Goal: Transaction & Acquisition: Register for event/course

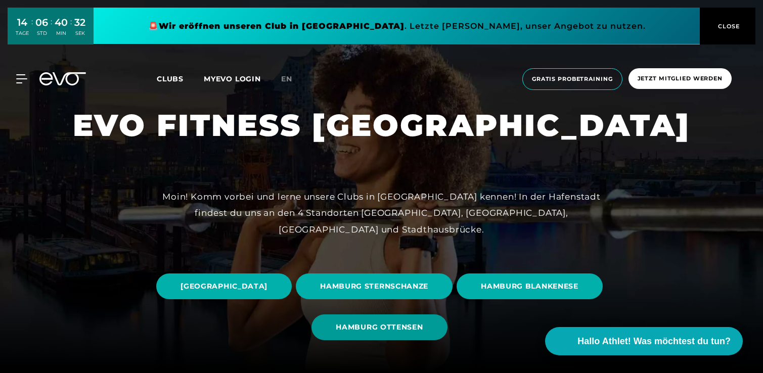
click at [423, 326] on span "HAMBURG OTTENSEN" at bounding box center [379, 327] width 87 height 11
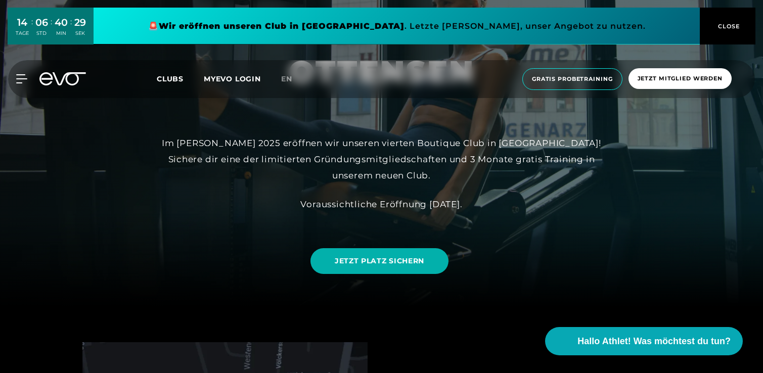
scroll to position [70, 0]
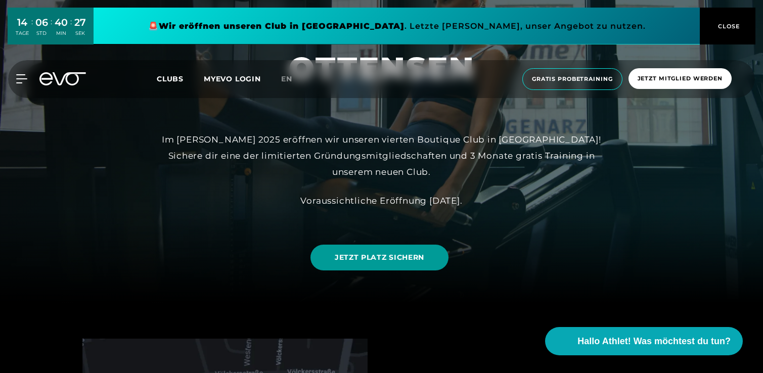
click at [373, 260] on span "JETZT PLATZ SICHERN" at bounding box center [380, 257] width 90 height 11
click at [545, 233] on div at bounding box center [381, 116] width 763 height 373
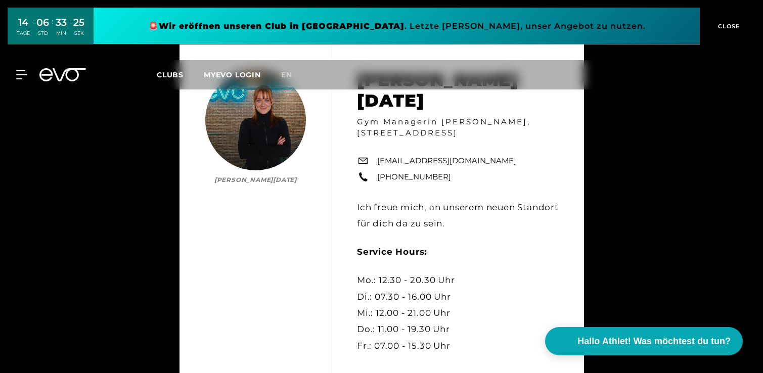
scroll to position [3801, 0]
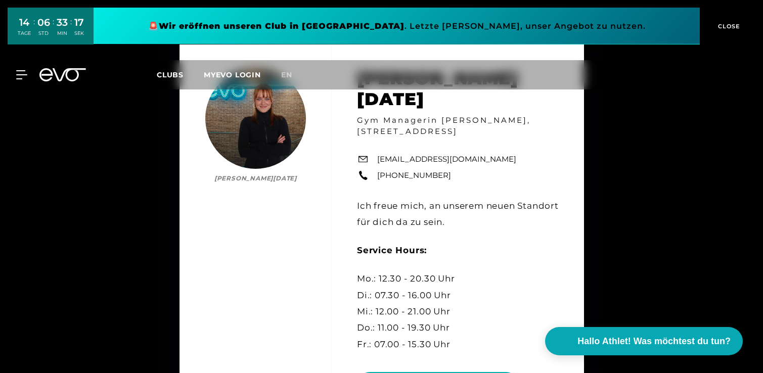
click at [727, 24] on span "CLOSE" at bounding box center [728, 26] width 25 height 9
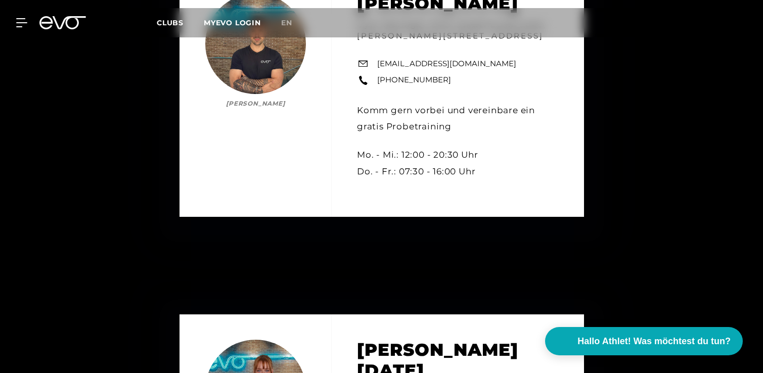
scroll to position [3488, 0]
